Goal: Transaction & Acquisition: Purchase product/service

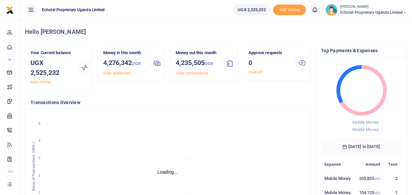
scroll to position [5, 5]
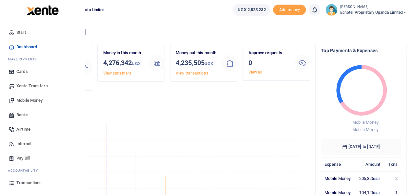
click at [26, 101] on span "Mobile Money" at bounding box center [29, 100] width 26 height 7
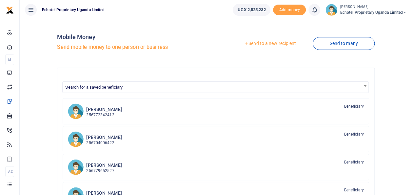
click at [252, 45] on link "Send to a new recipient" at bounding box center [269, 44] width 85 height 12
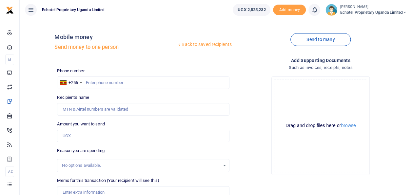
click at [95, 83] on div at bounding box center [206, 97] width 412 height 195
click at [88, 84] on input "text" at bounding box center [143, 82] width 172 height 12
click at [86, 108] on input "Recipient's name" at bounding box center [143, 109] width 172 height 12
click at [97, 84] on input "text" at bounding box center [143, 82] width 172 height 12
click at [92, 111] on input "Recipient's name" at bounding box center [143, 109] width 172 height 12
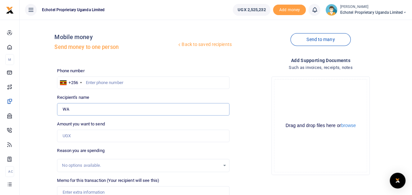
type input "[PERSON_NAME] [PERSON_NAME]"
drag, startPoint x: 108, startPoint y: 108, endPoint x: 50, endPoint y: 111, distance: 57.7
click at [50, 111] on div "Back to saved recipients Mobile money Send money to one person Send to many Pho…" at bounding box center [215, 146] width 387 height 243
click at [65, 107] on input "Recipient's name" at bounding box center [143, 109] width 172 height 12
type input "[PERSON_NAME] [PERSON_NAME]"
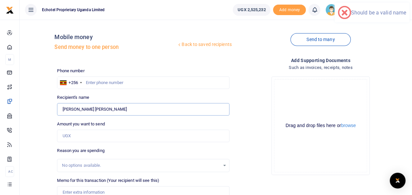
type input "0774275041"
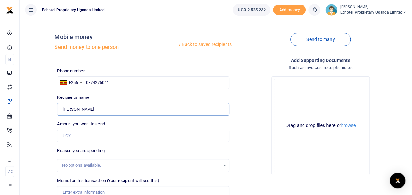
type input "[PERSON_NAME] [PERSON_NAME]"
click at [89, 82] on input "0774275041" at bounding box center [143, 82] width 172 height 12
type input "774275041"
click at [70, 138] on input "Amount you want to send" at bounding box center [143, 135] width 172 height 12
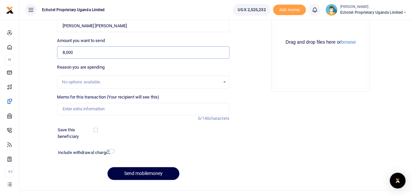
scroll to position [95, 0]
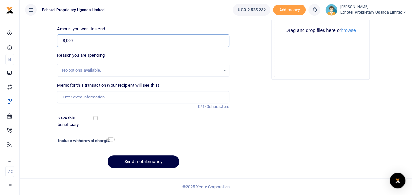
type input "8,000"
click at [77, 95] on input "Memo for this transaction (Your recipient will see this)" at bounding box center [143, 97] width 172 height 12
type input "Labour for carrying kitchen supplies"
click at [108, 139] on input "checkbox" at bounding box center [110, 139] width 9 height 4
checkbox input "true"
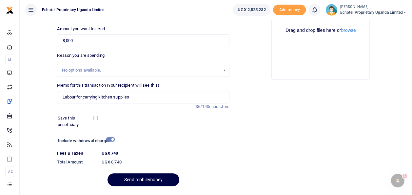
scroll to position [0, 0]
click at [135, 177] on button "Send mobilemoney" at bounding box center [143, 179] width 72 height 13
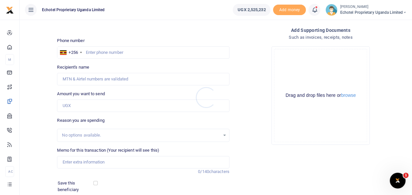
scroll to position [29, 0]
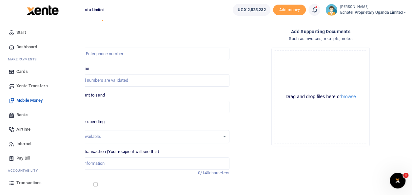
click at [35, 100] on span "Mobile Money" at bounding box center [29, 100] width 26 height 7
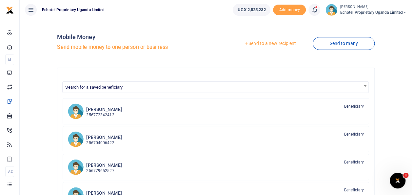
click at [257, 44] on link "Send to a new recipient" at bounding box center [269, 44] width 85 height 12
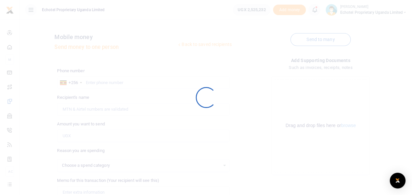
select select
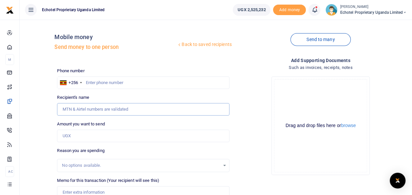
click at [92, 109] on input "Recipient's name" at bounding box center [143, 109] width 172 height 12
drag, startPoint x: 101, startPoint y: 109, endPoint x: 78, endPoint y: 110, distance: 23.3
click at [78, 110] on input "[PERSON_NAME]" at bounding box center [143, 109] width 172 height 12
type input "M"
click at [79, 109] on input "Recipient's name" at bounding box center [143, 109] width 172 height 12
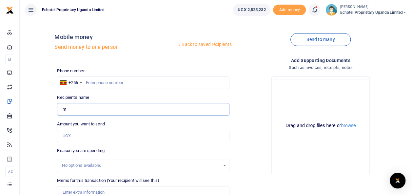
type input "[PERSON_NAME]"
type input "0704006422"
type input "Mohammad Ssegirinya"
click at [89, 81] on input "0704006422" at bounding box center [143, 82] width 172 height 12
type input "704006422"
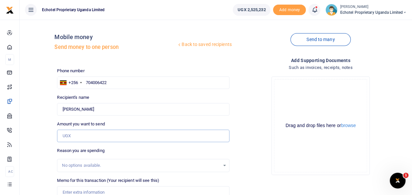
click at [77, 133] on input "Amount you want to send" at bounding box center [143, 135] width 172 height 12
type input "13"
type input "[PERSON_NAME]"
type input "130,000"
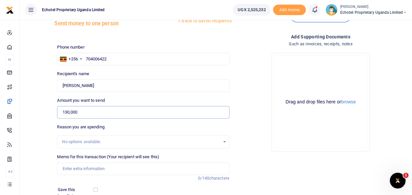
scroll to position [65, 0]
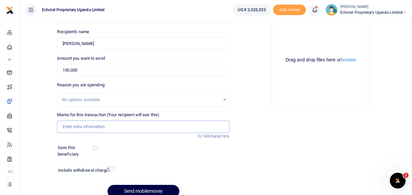
click at [82, 125] on input "Memo for this transaction (Your recipient will see this)" at bounding box center [143, 126] width 172 height 12
click at [91, 126] on input "Facilitation for lunch mee" at bounding box center [143, 126] width 172 height 12
click at [91, 126] on input "lunch mee" at bounding box center [143, 126] width 172 height 12
click at [135, 125] on input "lunch meeting for" at bounding box center [143, 126] width 172 height 12
click at [132, 126] on input "lunch meeting for" at bounding box center [143, 126] width 172 height 12
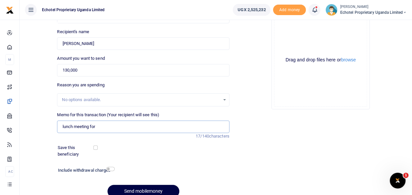
click at [97, 125] on input "lunch meeting for" at bounding box center [143, 126] width 172 height 12
click at [93, 124] on input "lunch meeting for" at bounding box center [143, 126] width 172 height 12
click at [89, 127] on input "lunch meeting for" at bounding box center [143, 126] width 172 height 12
click at [158, 126] on input "lunch meeting for" at bounding box center [143, 126] width 172 height 12
click at [84, 125] on input "lunch meeting for" at bounding box center [143, 126] width 172 height 12
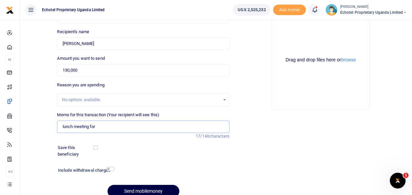
click at [84, 125] on input "lunch meeting for" at bounding box center [143, 126] width 172 height 12
click at [102, 126] on input "lunch meeting for" at bounding box center [143, 126] width 172 height 12
drag, startPoint x: 136, startPoint y: 126, endPoint x: 59, endPoint y: 124, distance: 76.6
click at [59, 124] on input "lunch meeting for sales with C care" at bounding box center [143, 126] width 172 height 12
paste input "with the CCARE procurement"
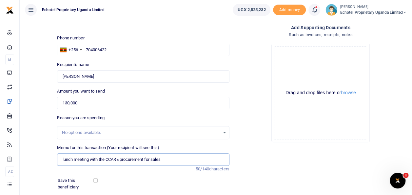
scroll to position [95, 0]
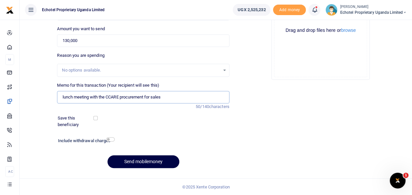
type input "lunch meeting with the CCARE procurement for sales"
click at [110, 138] on input "checkbox" at bounding box center [110, 139] width 9 height 4
checkbox input "true"
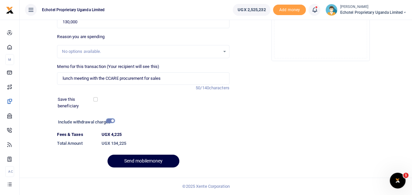
scroll to position [113, 0]
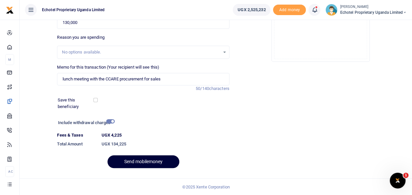
click at [132, 159] on button "Send mobilemoney" at bounding box center [143, 161] width 72 height 13
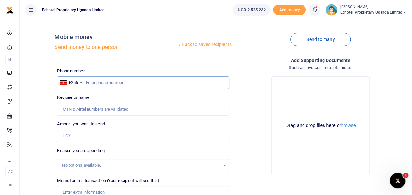
click at [100, 79] on input "text" at bounding box center [143, 82] width 172 height 12
paste input "0704429842"
click at [89, 82] on input "0704429842" at bounding box center [143, 82] width 172 height 12
type input "704429842"
type input "[PERSON_NAME]"
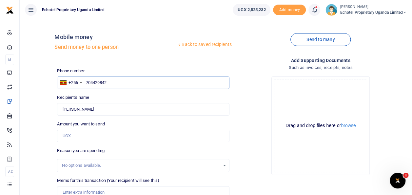
type input "704429842"
click at [73, 135] on input "Amount you want to send" at bounding box center [143, 135] width 172 height 12
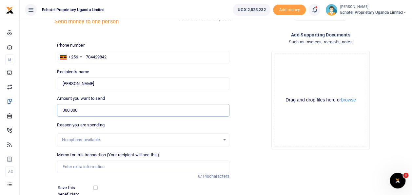
scroll to position [65, 0]
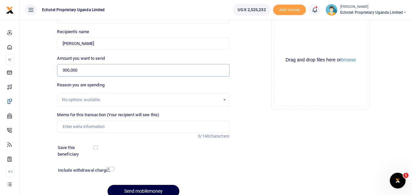
type input "300,000"
click at [71, 125] on input "Memo for this transaction (Your recipient will see this)" at bounding box center [143, 126] width 172 height 12
click at [86, 123] on input "Hire of" at bounding box center [143, 126] width 172 height 12
paste input "Scaffold hire"
click at [258, 116] on div "Add supporting Documents Such as invoices, receipts, notes Drop your files here…" at bounding box center [320, 96] width 177 height 211
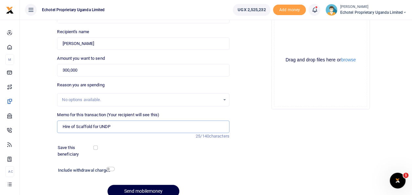
click at [118, 125] on input "Hire of Scaffold for UNDP" at bounding box center [143, 126] width 172 height 12
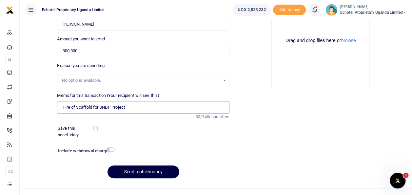
scroll to position [95, 0]
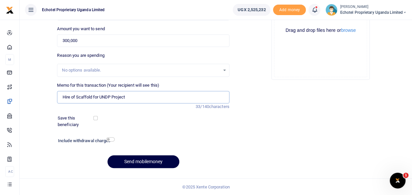
type input "Hire of Scaffold for UNDP Project"
click at [109, 138] on input "checkbox" at bounding box center [110, 139] width 9 height 4
checkbox input "true"
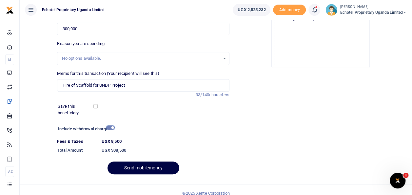
scroll to position [113, 0]
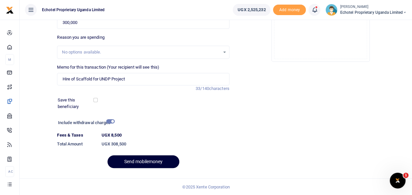
click at [135, 161] on button "Send mobilemoney" at bounding box center [143, 161] width 72 height 13
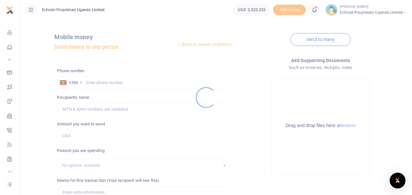
scroll to position [95, 0]
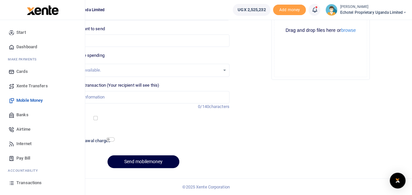
click at [31, 180] on span "Transactions" at bounding box center [28, 182] width 25 height 7
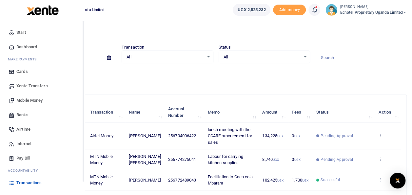
click at [30, 182] on span "Transactions" at bounding box center [28, 182] width 25 height 7
click at [22, 180] on span "Transactions" at bounding box center [28, 182] width 25 height 7
click at [24, 182] on span "Transactions" at bounding box center [28, 182] width 25 height 7
click at [23, 182] on span "Transactions" at bounding box center [28, 182] width 25 height 7
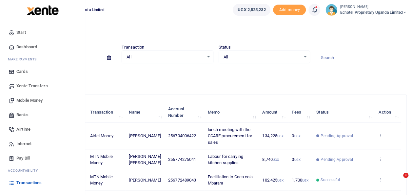
click at [23, 182] on span "Transactions" at bounding box center [28, 182] width 25 height 7
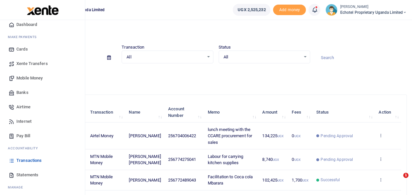
scroll to position [39, 0]
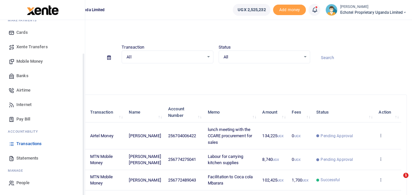
click at [31, 139] on link "Transactions" at bounding box center [42, 143] width 74 height 14
click at [34, 143] on span "Transactions" at bounding box center [28, 143] width 25 height 7
click at [25, 142] on span "Transactions" at bounding box center [28, 143] width 25 height 7
click at [31, 60] on span "Mobile Money" at bounding box center [29, 61] width 26 height 7
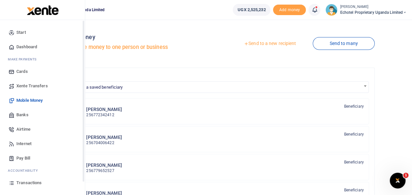
click at [25, 183] on span "Transactions" at bounding box center [28, 182] width 25 height 7
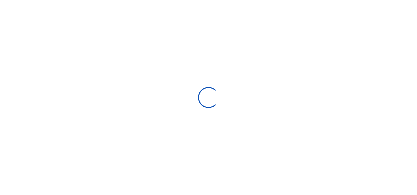
select select
type input "[DATE] - [DATE]"
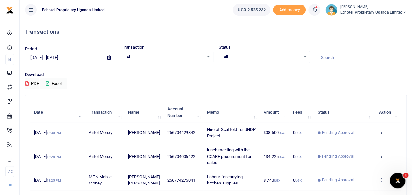
scroll to position [33, 0]
